Goal: Information Seeking & Learning: Learn about a topic

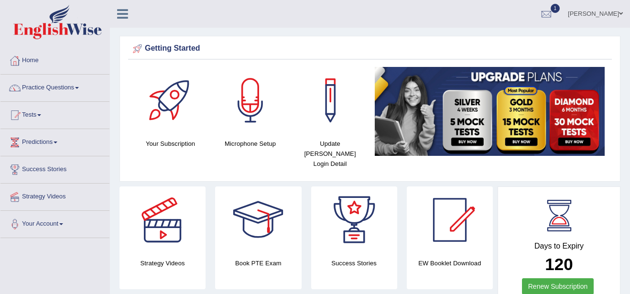
click at [79, 89] on link "Practice Questions" at bounding box center [54, 87] width 109 height 24
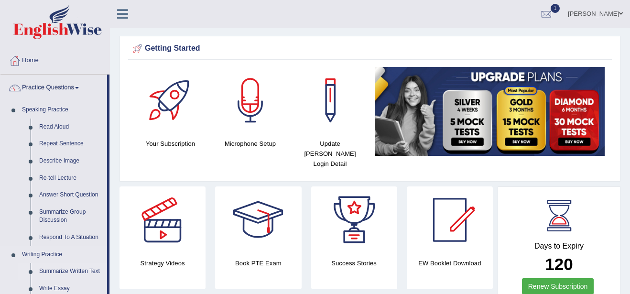
click at [78, 269] on link "Summarize Written Text" at bounding box center [71, 271] width 72 height 17
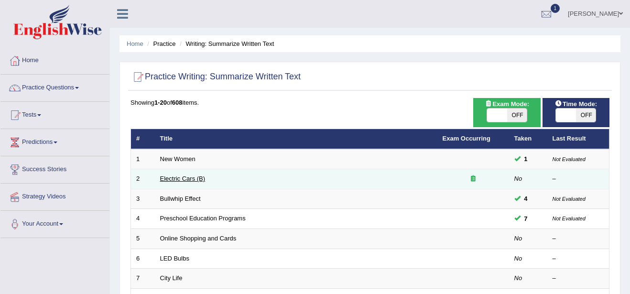
click at [171, 181] on link "Electric Cars (B)" at bounding box center [182, 178] width 45 height 7
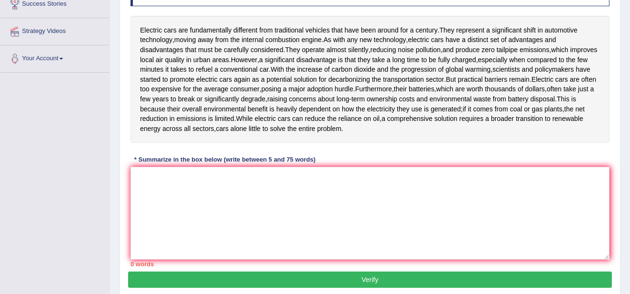
scroll to position [172, 0]
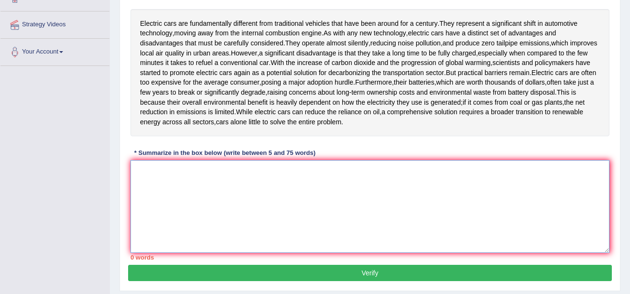
click at [148, 167] on textarea at bounding box center [370, 206] width 479 height 93
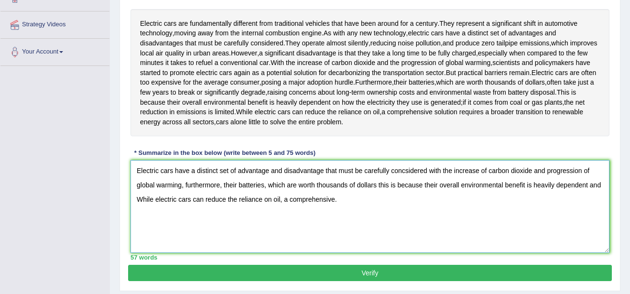
type textarea "Electric cars have a distinct set of advantage and disadvantage that must be ca…"
click at [325, 275] on button "Verify" at bounding box center [370, 273] width 484 height 16
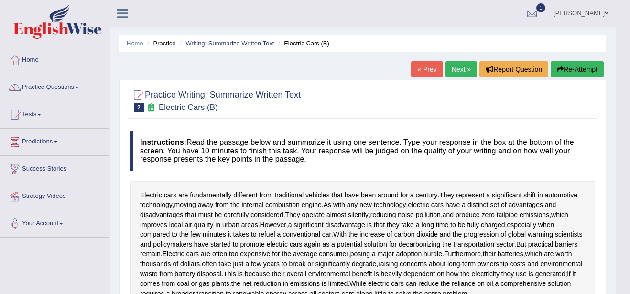
scroll to position [0, 0]
click at [461, 68] on link "Next »" at bounding box center [462, 70] width 32 height 16
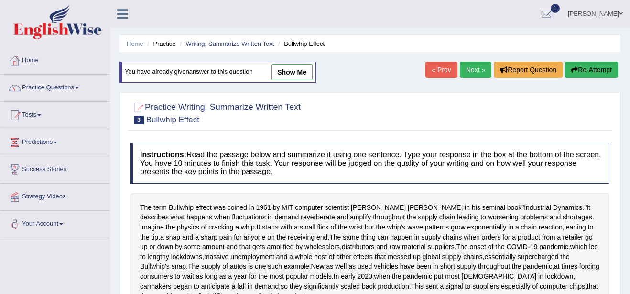
click at [298, 69] on link "show me" at bounding box center [292, 72] width 42 height 16
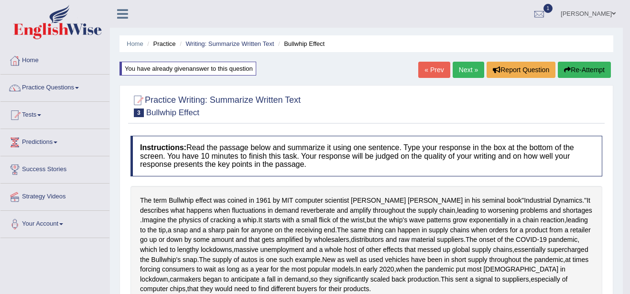
type textarea "Jay Forrester in his seminal book, the same thing can happen in supply chain wh…"
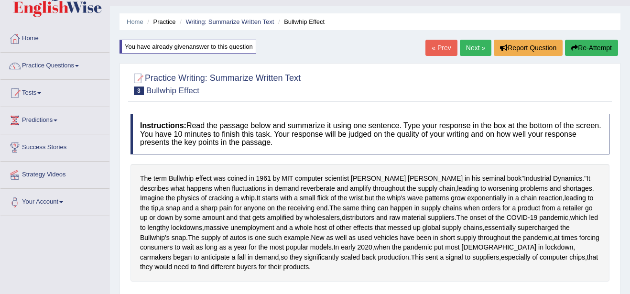
scroll to position [19, 0]
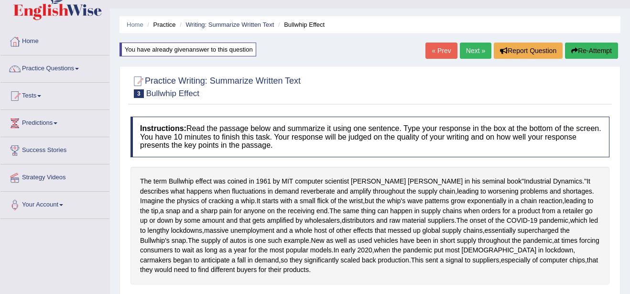
click at [596, 49] on button "Re-Attempt" at bounding box center [591, 51] width 53 height 16
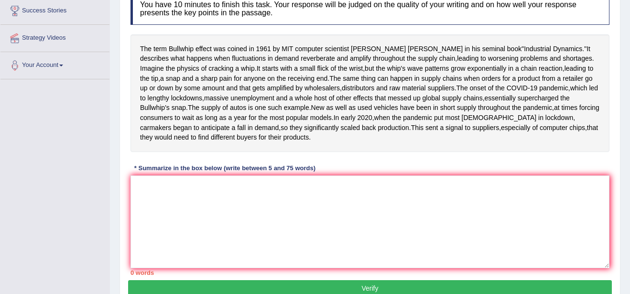
scroll to position [153, 0]
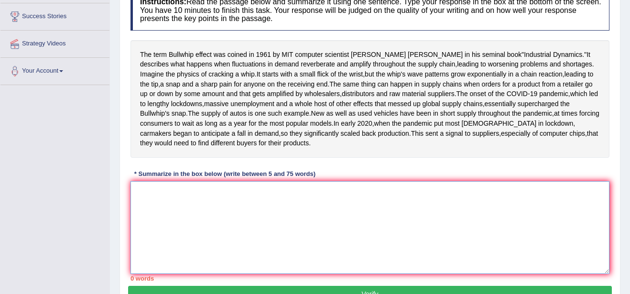
click at [143, 242] on textarea at bounding box center [370, 227] width 479 height 93
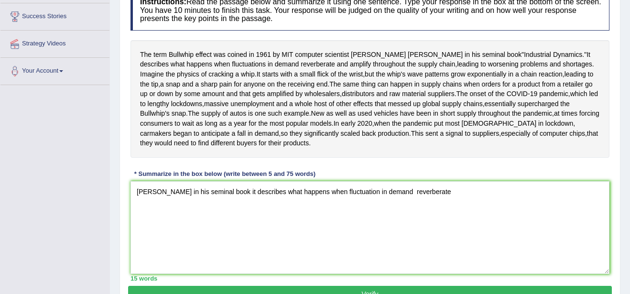
click at [77, 154] on div "Toggle navigation Home Practice Questions Speaking Practice Read Aloud Repeat S…" at bounding box center [315, 96] width 630 height 498
click at [449, 240] on textarea "[PERSON_NAME] in his seminal book it describes what happens when fluctuation in…" at bounding box center [370, 227] width 479 height 93
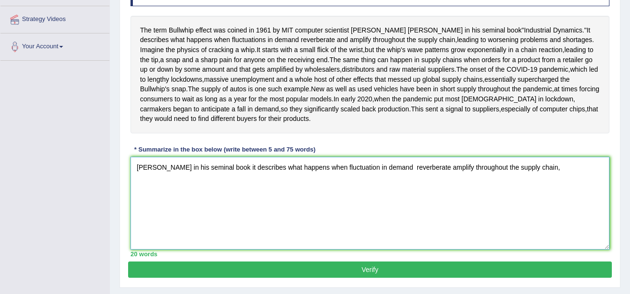
scroll to position [191, 0]
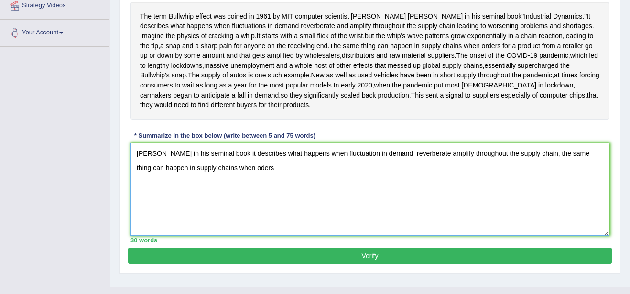
click at [230, 217] on textarea "[PERSON_NAME] in his seminal book it describes what happens when fluctuation in…" at bounding box center [370, 189] width 479 height 93
click at [252, 214] on textarea "[PERSON_NAME] in his seminal book it describes what happens when fluctuation in…" at bounding box center [370, 189] width 479 height 93
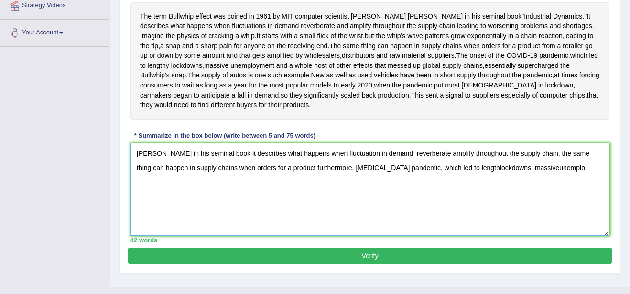
click at [504, 216] on textarea "[PERSON_NAME] in his seminal book it describes what happens when fluctuation in…" at bounding box center [370, 189] width 479 height 93
click at [534, 216] on textarea "[PERSON_NAME] in his seminal book it describes what happens when fluctuation in…" at bounding box center [370, 189] width 479 height 93
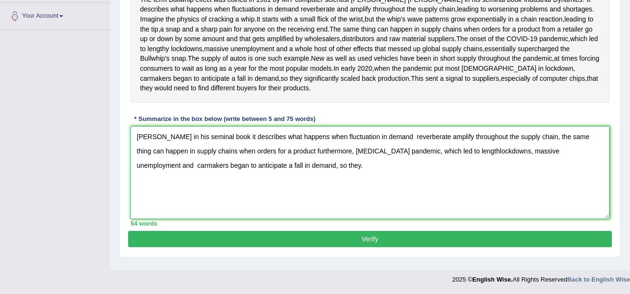
scroll to position [249, 0]
type textarea "[PERSON_NAME] in his seminal book it describes what happens when fluctuation in…"
click at [549, 247] on button "Verify" at bounding box center [370, 239] width 484 height 16
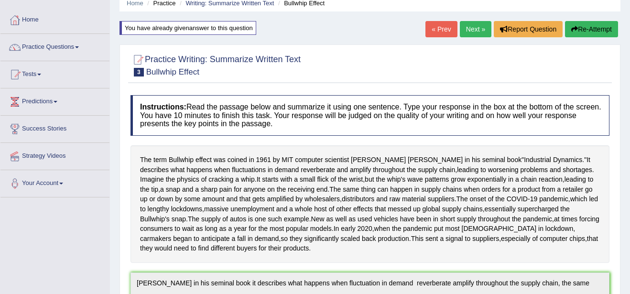
scroll to position [29, 0]
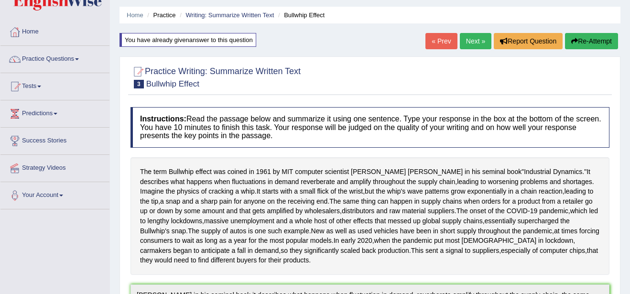
click at [474, 43] on link "Next »" at bounding box center [476, 41] width 32 height 16
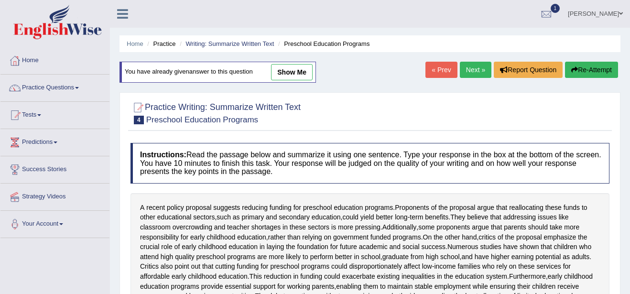
click at [289, 66] on link "show me" at bounding box center [292, 72] width 42 height 16
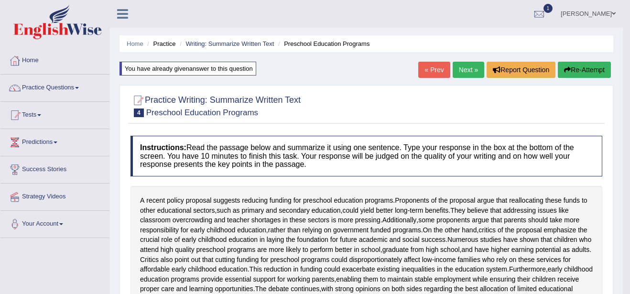
type textarea "Proponents of the proposal argue that reallocating these funds to other educati…"
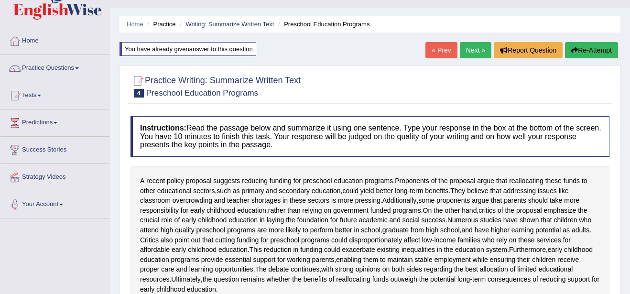
scroll to position [19, 0]
click at [478, 48] on link "Next »" at bounding box center [476, 51] width 32 height 16
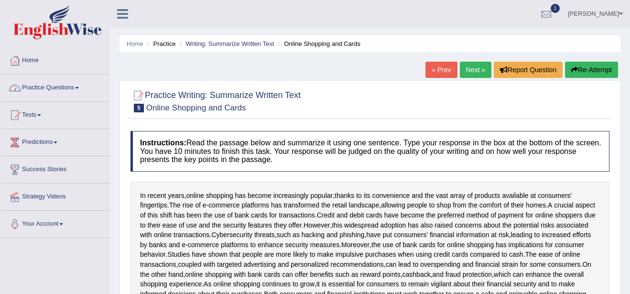
click at [79, 86] on link "Practice Questions" at bounding box center [54, 87] width 109 height 24
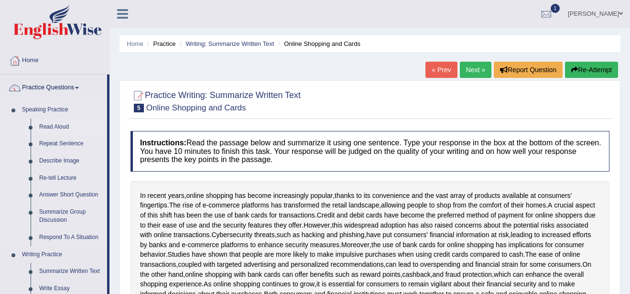
click at [61, 127] on link "Read Aloud" at bounding box center [71, 127] width 72 height 17
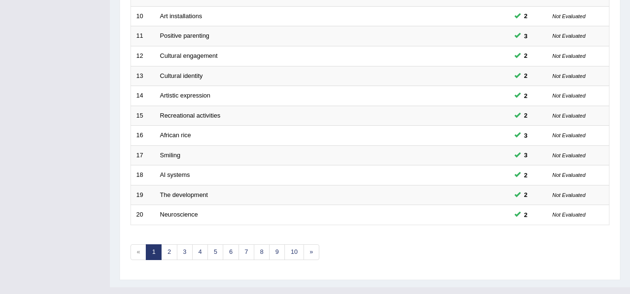
scroll to position [339, 0]
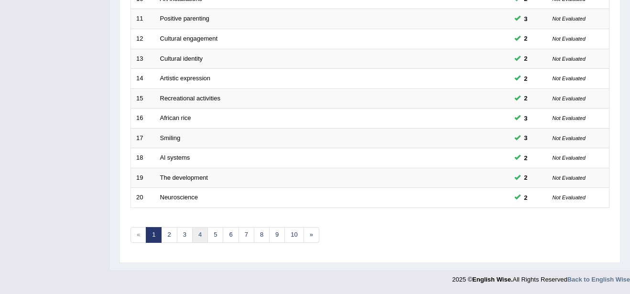
click at [199, 236] on link "4" at bounding box center [200, 235] width 16 height 16
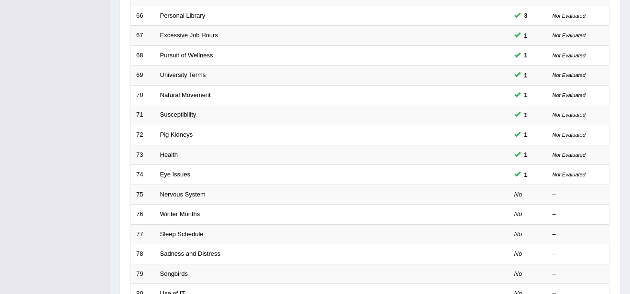
scroll to position [249, 0]
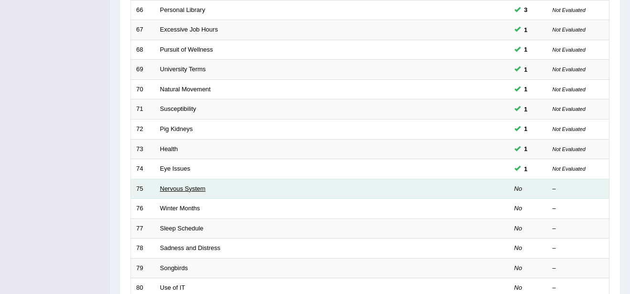
click at [175, 190] on link "Nervous System" at bounding box center [182, 188] width 45 height 7
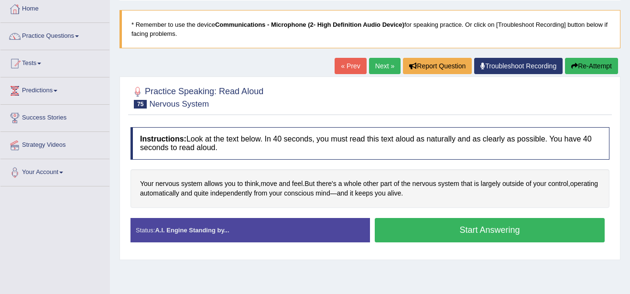
scroll to position [57, 0]
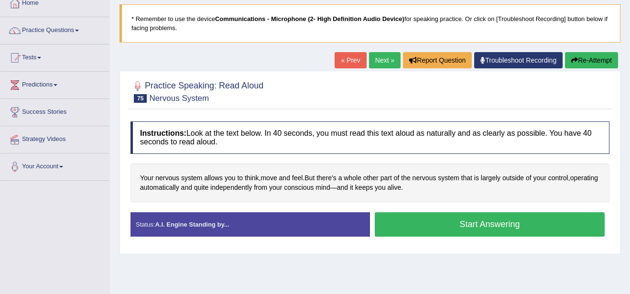
click at [489, 221] on button "Start Answering" at bounding box center [490, 224] width 230 height 24
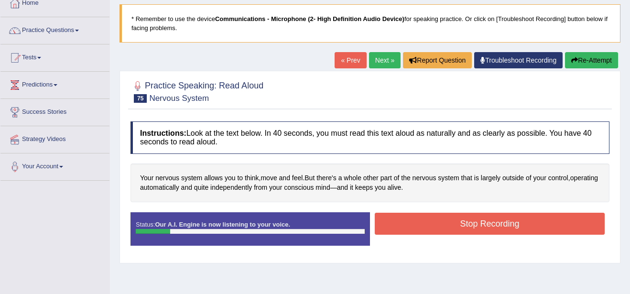
click at [489, 221] on button "Stop Recording" at bounding box center [490, 224] width 230 height 22
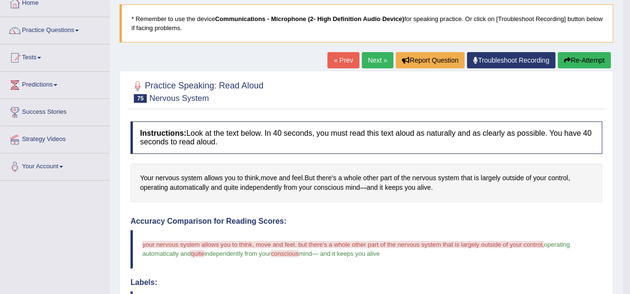
click at [577, 59] on button "Re-Attempt" at bounding box center [584, 60] width 53 height 16
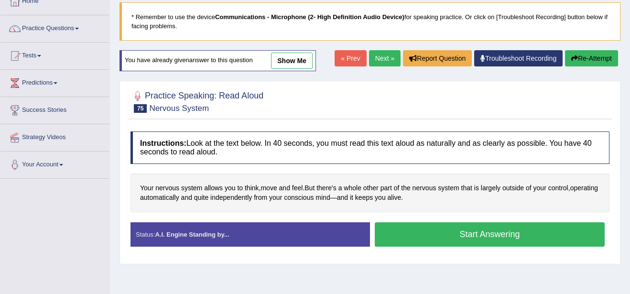
scroll to position [57, 0]
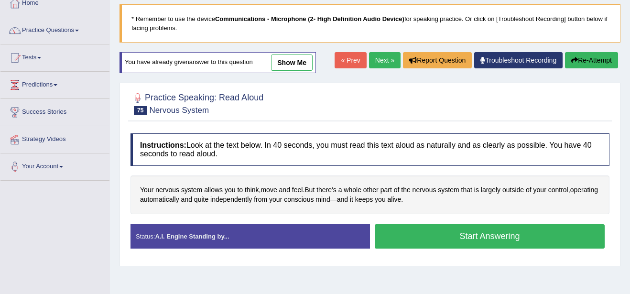
click at [506, 235] on button "Start Answering" at bounding box center [490, 236] width 230 height 24
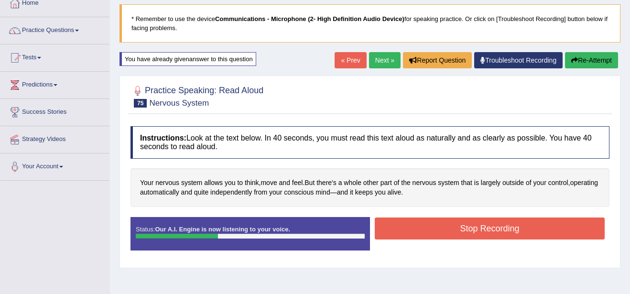
click at [506, 235] on button "Stop Recording" at bounding box center [490, 229] width 230 height 22
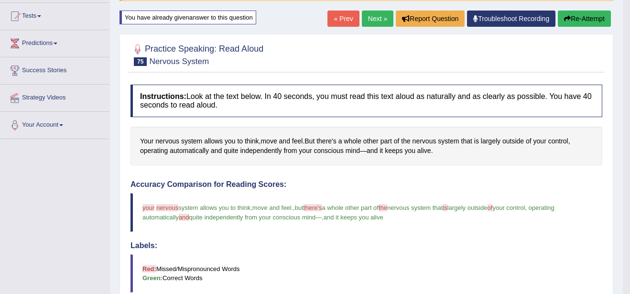
scroll to position [96, 0]
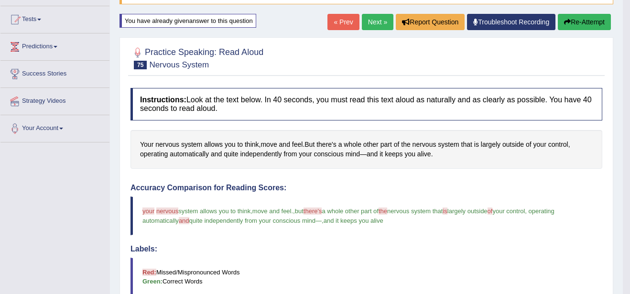
click at [373, 21] on link "Next »" at bounding box center [378, 22] width 32 height 16
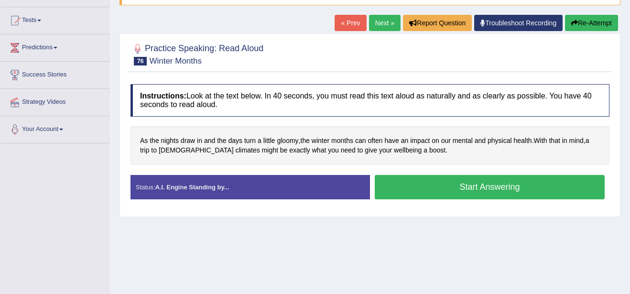
scroll to position [96, 0]
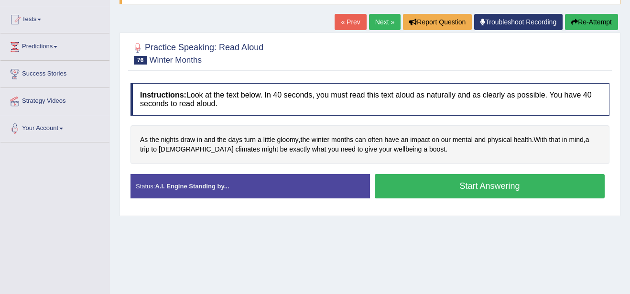
click at [462, 184] on button "Start Answering" at bounding box center [490, 186] width 230 height 24
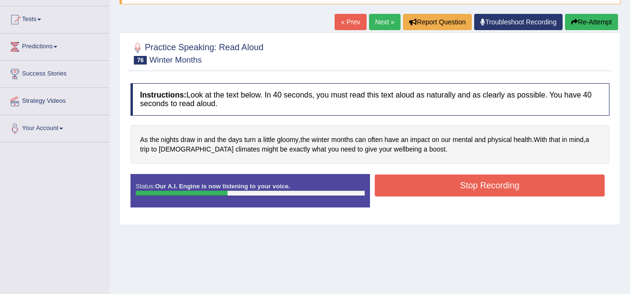
click at [462, 184] on button "Stop Recording" at bounding box center [490, 186] width 230 height 22
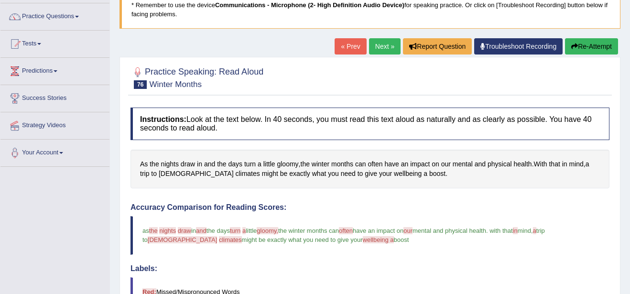
scroll to position [57, 0]
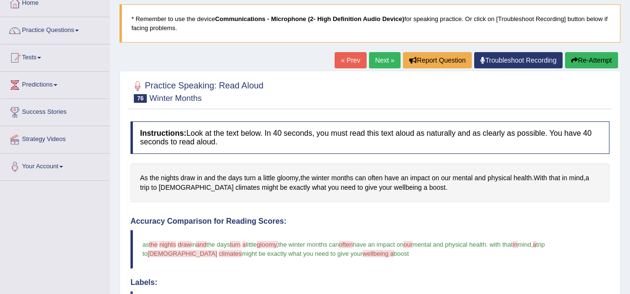
click at [378, 55] on link "Next »" at bounding box center [385, 60] width 32 height 16
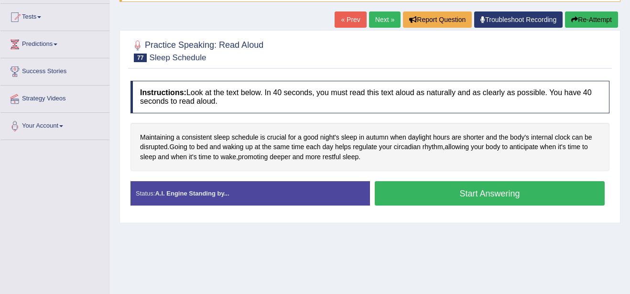
scroll to position [115, 0]
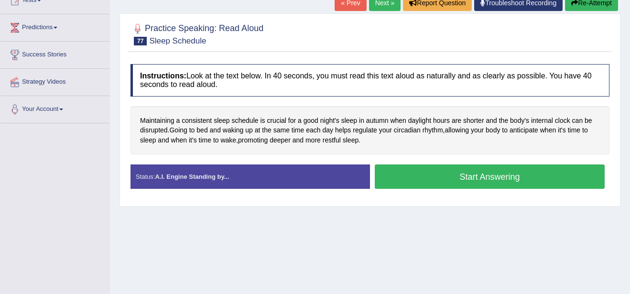
click at [507, 177] on button "Start Answering" at bounding box center [490, 177] width 230 height 24
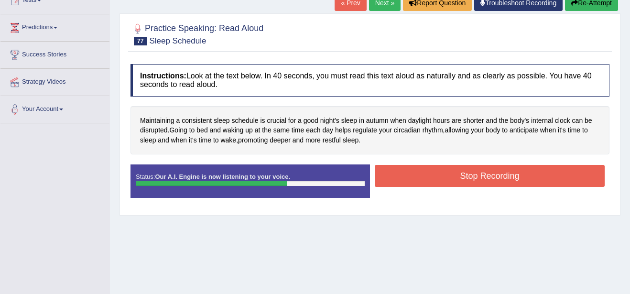
click at [507, 177] on button "Stop Recording" at bounding box center [490, 176] width 230 height 22
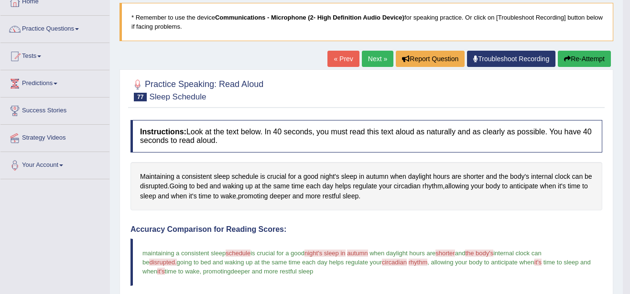
scroll to position [57, 0]
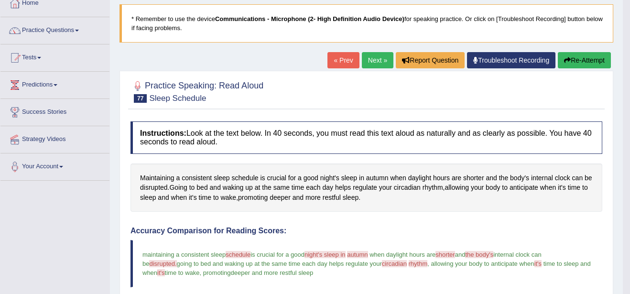
click at [374, 64] on link "Next »" at bounding box center [378, 60] width 32 height 16
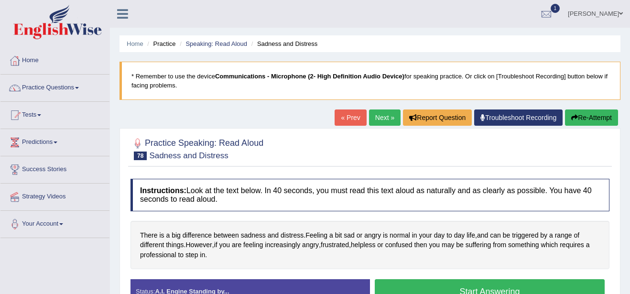
click at [560, 283] on button "Start Answering" at bounding box center [490, 291] width 230 height 24
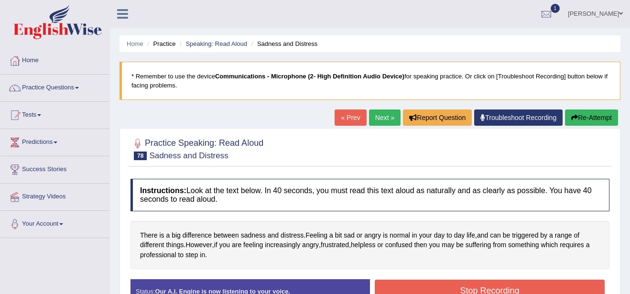
click at [560, 283] on button "Stop Recording" at bounding box center [490, 291] width 230 height 22
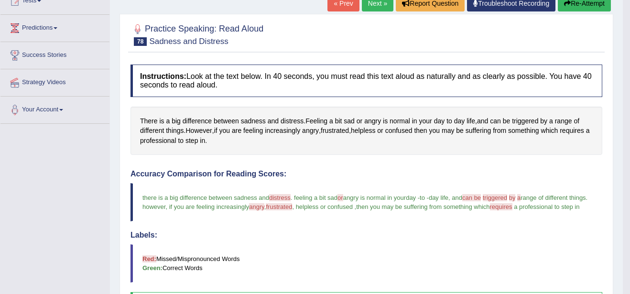
scroll to position [96, 0]
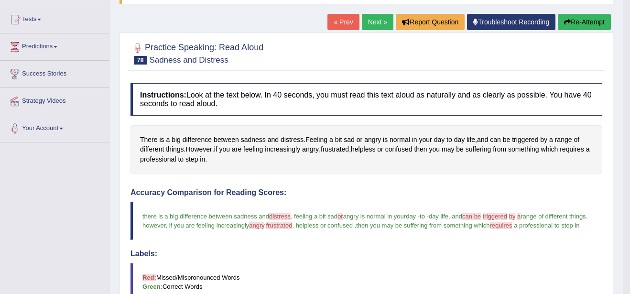
click at [379, 18] on link "Next »" at bounding box center [378, 22] width 32 height 16
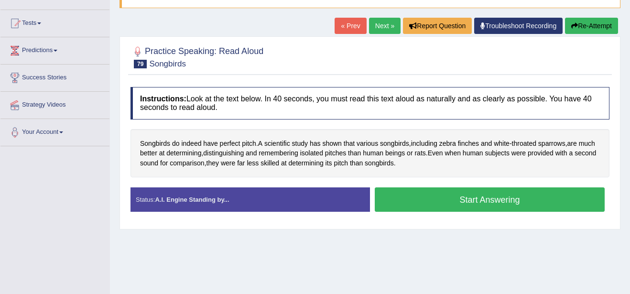
scroll to position [96, 0]
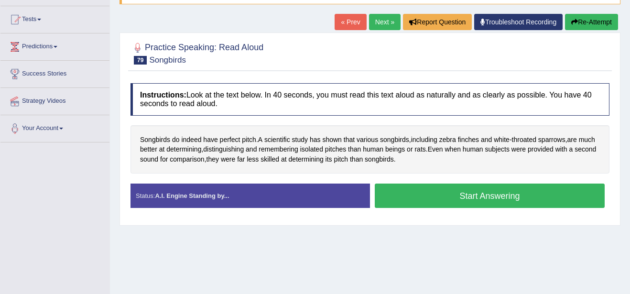
click at [473, 195] on button "Start Answering" at bounding box center [490, 196] width 230 height 24
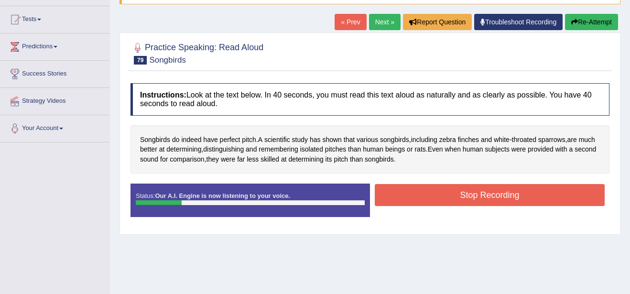
click at [473, 195] on button "Stop Recording" at bounding box center [490, 195] width 230 height 22
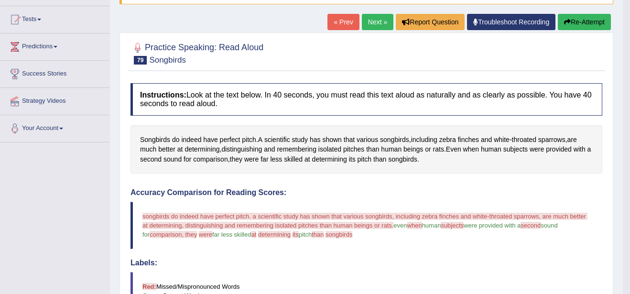
click at [584, 22] on button "Re-Attempt" at bounding box center [584, 22] width 53 height 16
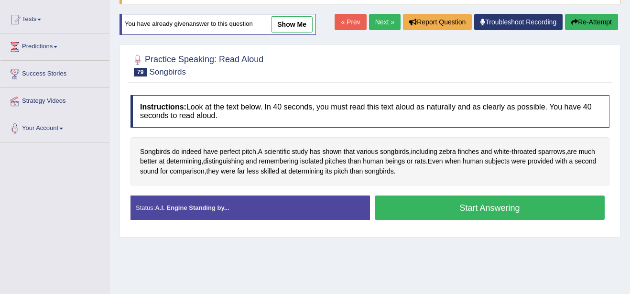
scroll to position [96, 0]
click at [478, 210] on button "Start Answering" at bounding box center [490, 208] width 230 height 24
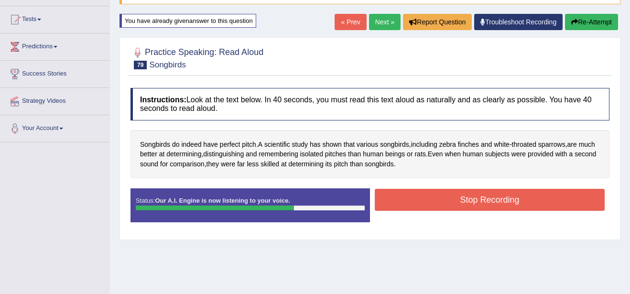
click at [474, 197] on button "Stop Recording" at bounding box center [490, 200] width 230 height 22
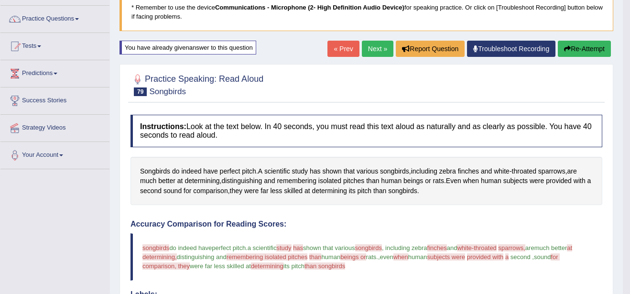
scroll to position [57, 0]
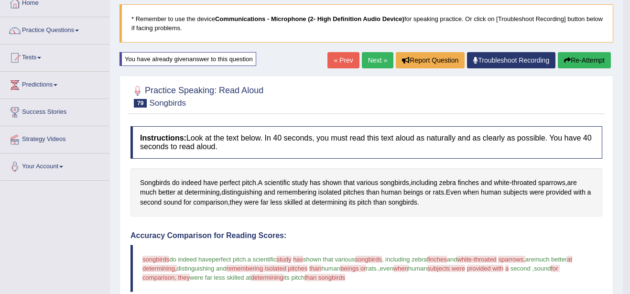
click at [597, 54] on button "Re-Attempt" at bounding box center [584, 60] width 53 height 16
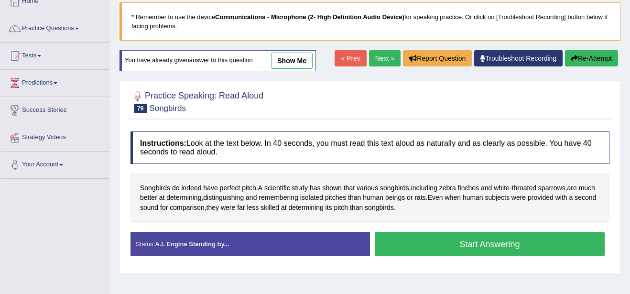
scroll to position [57, 0]
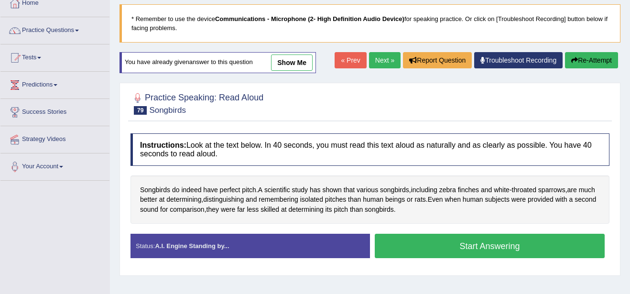
click at [576, 246] on button "Start Answering" at bounding box center [490, 246] width 230 height 24
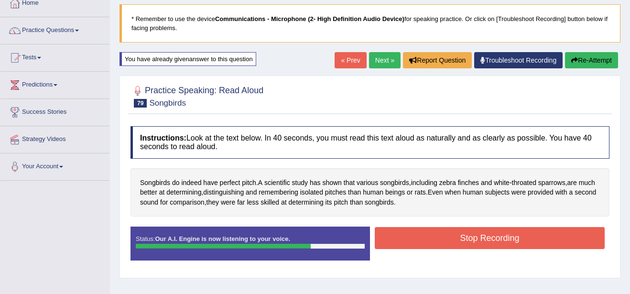
click at [576, 246] on button "Stop Recording" at bounding box center [490, 238] width 230 height 22
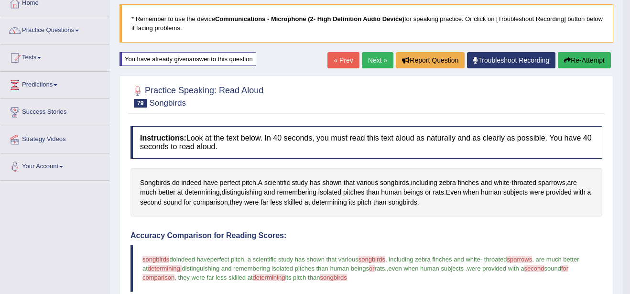
click at [371, 62] on link "Next »" at bounding box center [378, 60] width 32 height 16
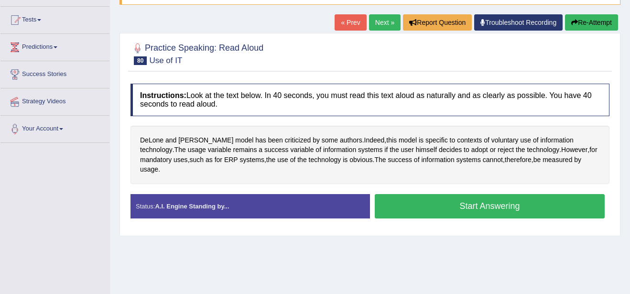
scroll to position [96, 0]
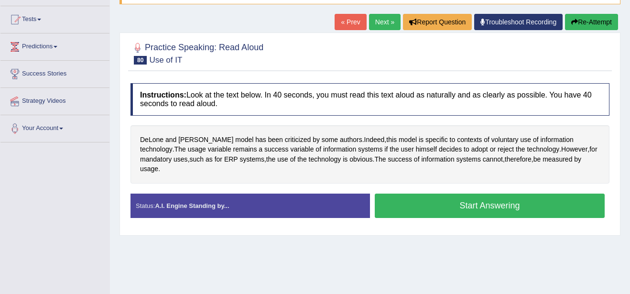
click at [489, 200] on button "Start Answering" at bounding box center [490, 206] width 230 height 24
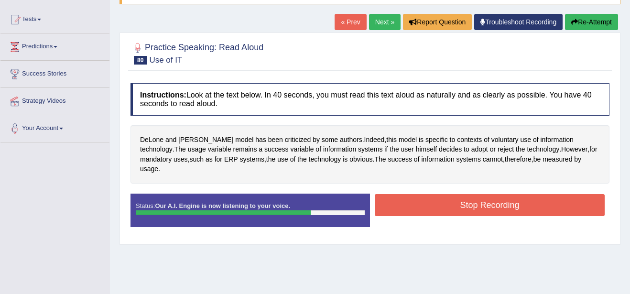
click at [490, 200] on button "Stop Recording" at bounding box center [490, 205] width 230 height 22
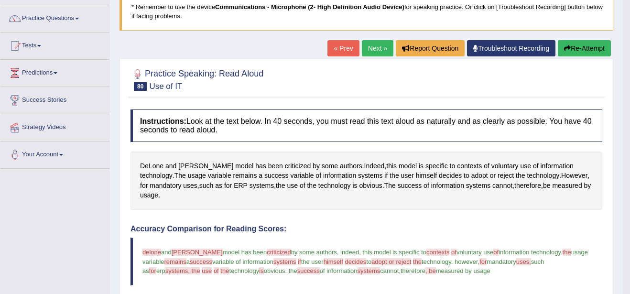
scroll to position [57, 0]
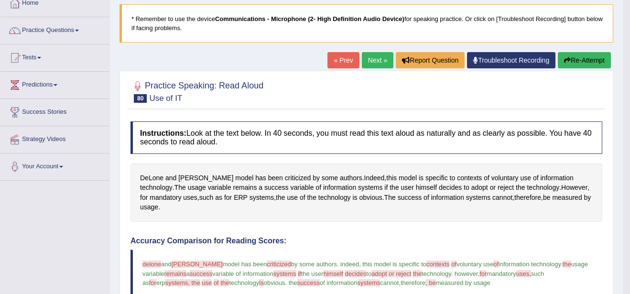
click at [376, 55] on link "Next »" at bounding box center [378, 60] width 32 height 16
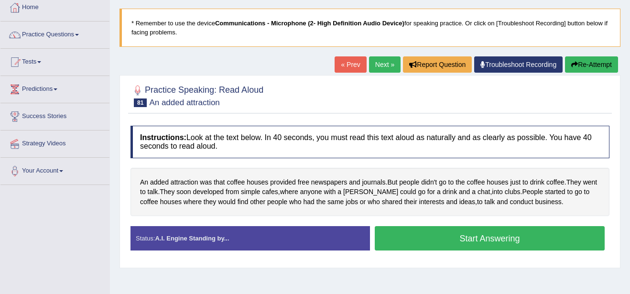
scroll to position [57, 0]
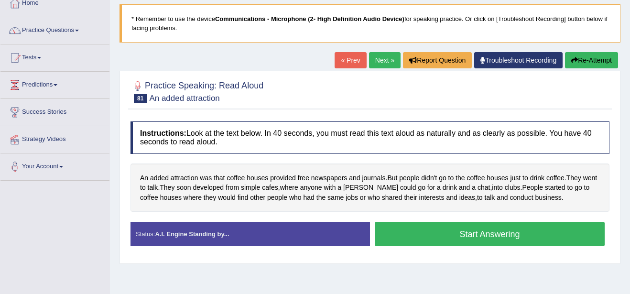
click at [492, 233] on button "Start Answering" at bounding box center [490, 234] width 230 height 24
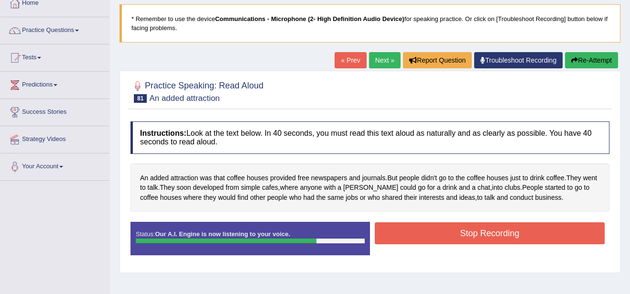
click at [492, 233] on button "Stop Recording" at bounding box center [490, 233] width 230 height 22
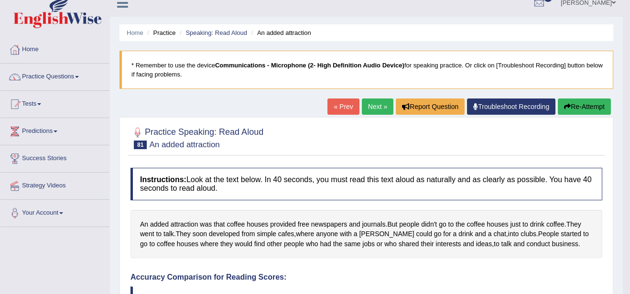
scroll to position [0, 0]
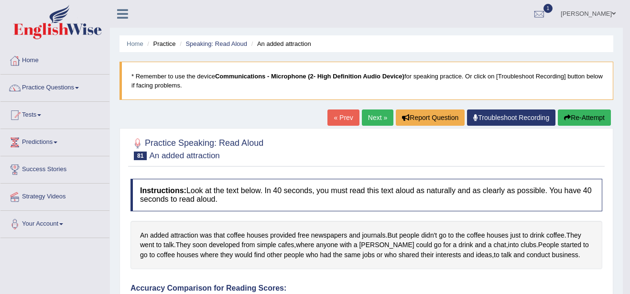
click at [73, 86] on link "Practice Questions" at bounding box center [54, 87] width 109 height 24
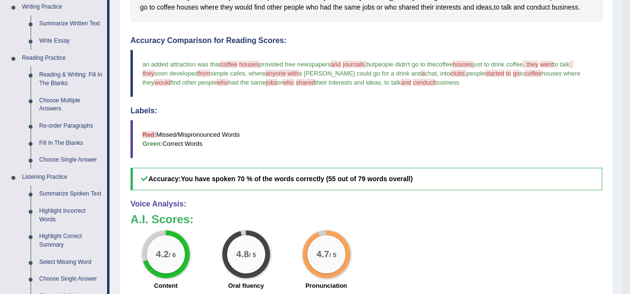
scroll to position [249, 0]
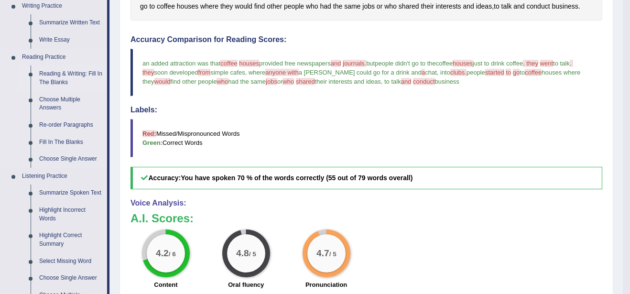
click at [61, 76] on link "Reading & Writing: Fill In The Blanks" at bounding box center [71, 78] width 72 height 25
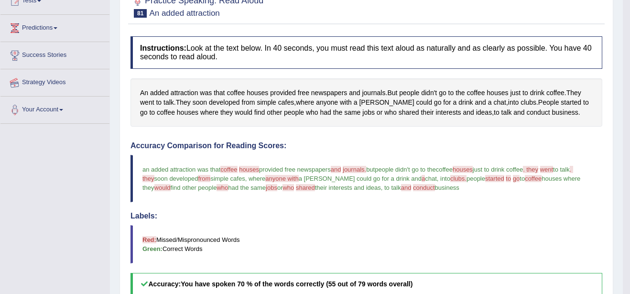
scroll to position [179, 0]
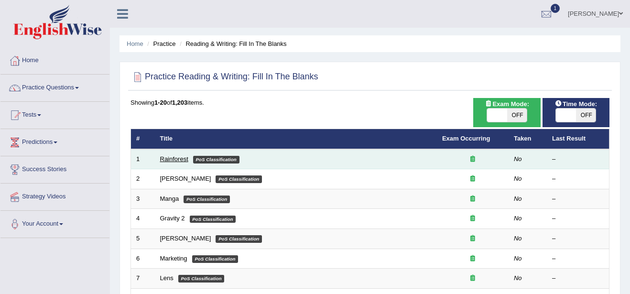
click at [175, 159] on link "Rainforest" at bounding box center [174, 158] width 28 height 7
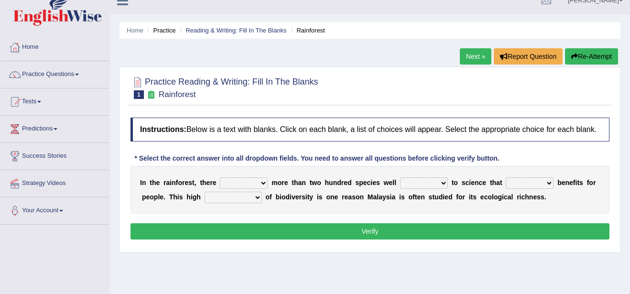
scroll to position [19, 0]
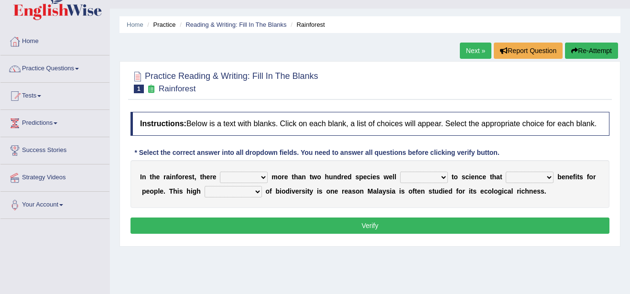
click at [261, 177] on select "have can be has is" at bounding box center [244, 177] width 48 height 11
select select "is"
click at [220, 172] on select "have can be has is" at bounding box center [244, 177] width 48 height 11
click at [431, 175] on select "knowing known knew know" at bounding box center [424, 177] width 48 height 11
select select "known"
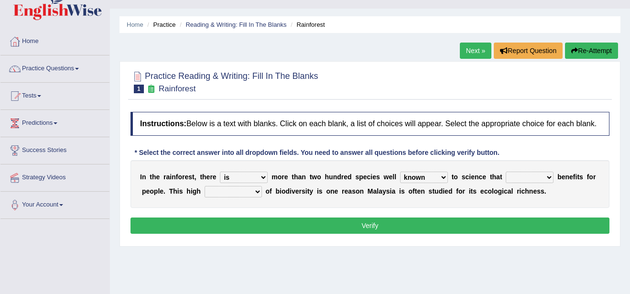
click at [400, 172] on select "knowing known knew know" at bounding box center [424, 177] width 48 height 11
click at [430, 177] on select "knowing known knew know" at bounding box center [424, 177] width 48 height 11
click at [533, 175] on select "contain contained containing contains" at bounding box center [530, 177] width 48 height 11
select select "contains"
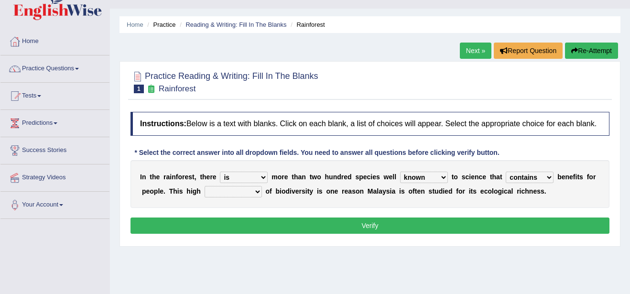
click at [506, 172] on select "contain contained containing contains" at bounding box center [530, 177] width 48 height 11
click at [252, 191] on select "condensation conjunction continuity complexity" at bounding box center [233, 191] width 57 height 11
select select "complexity"
click at [205, 186] on select "condensation conjunction continuity complexity" at bounding box center [233, 191] width 57 height 11
click at [277, 220] on button "Verify" at bounding box center [370, 226] width 479 height 16
